Goal: Obtain resource: Download file/media

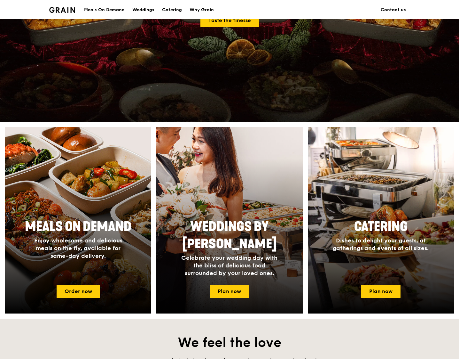
scroll to position [158, 0]
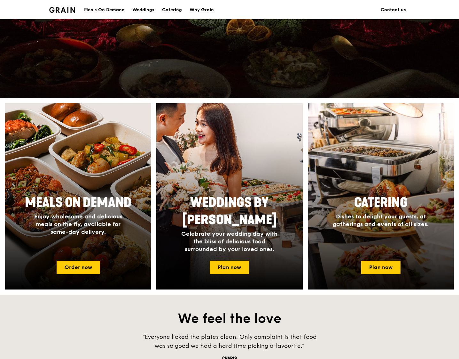
click at [377, 219] on span "Dishes to delight your guests, at gatherings and events of all sizes." at bounding box center [381, 220] width 96 height 15
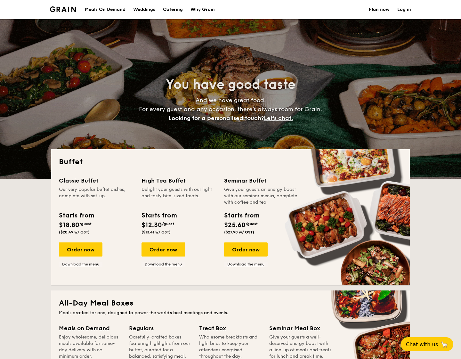
select select
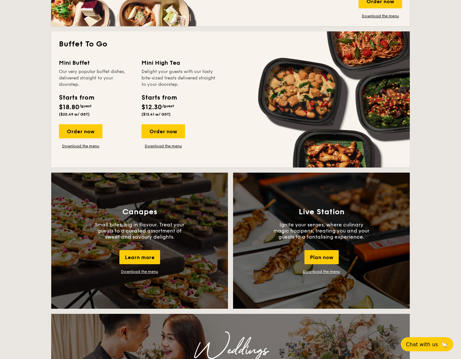
scroll to position [367, 0]
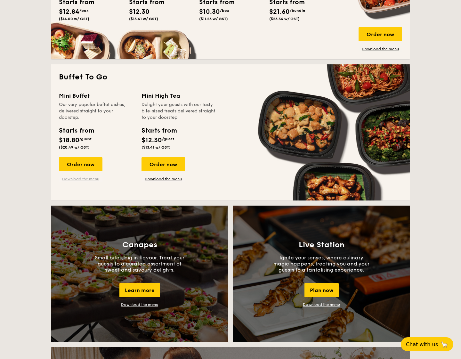
click at [93, 178] on link "Download the menu" at bounding box center [81, 178] width 44 height 5
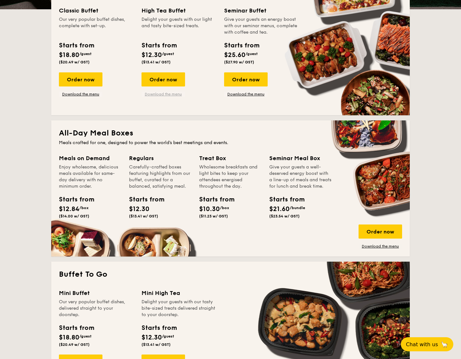
scroll to position [162, 0]
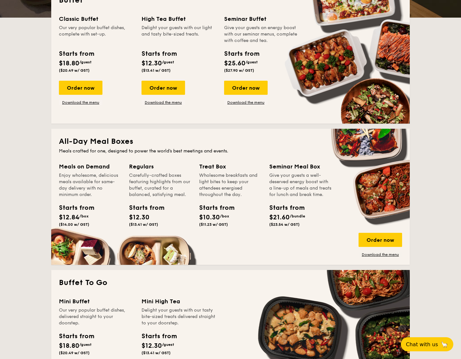
click at [287, 181] on div "Give your guests a well-deserved energy boost with a line-up of meals and treat…" at bounding box center [300, 185] width 62 height 26
